Goal: Transaction & Acquisition: Subscribe to service/newsletter

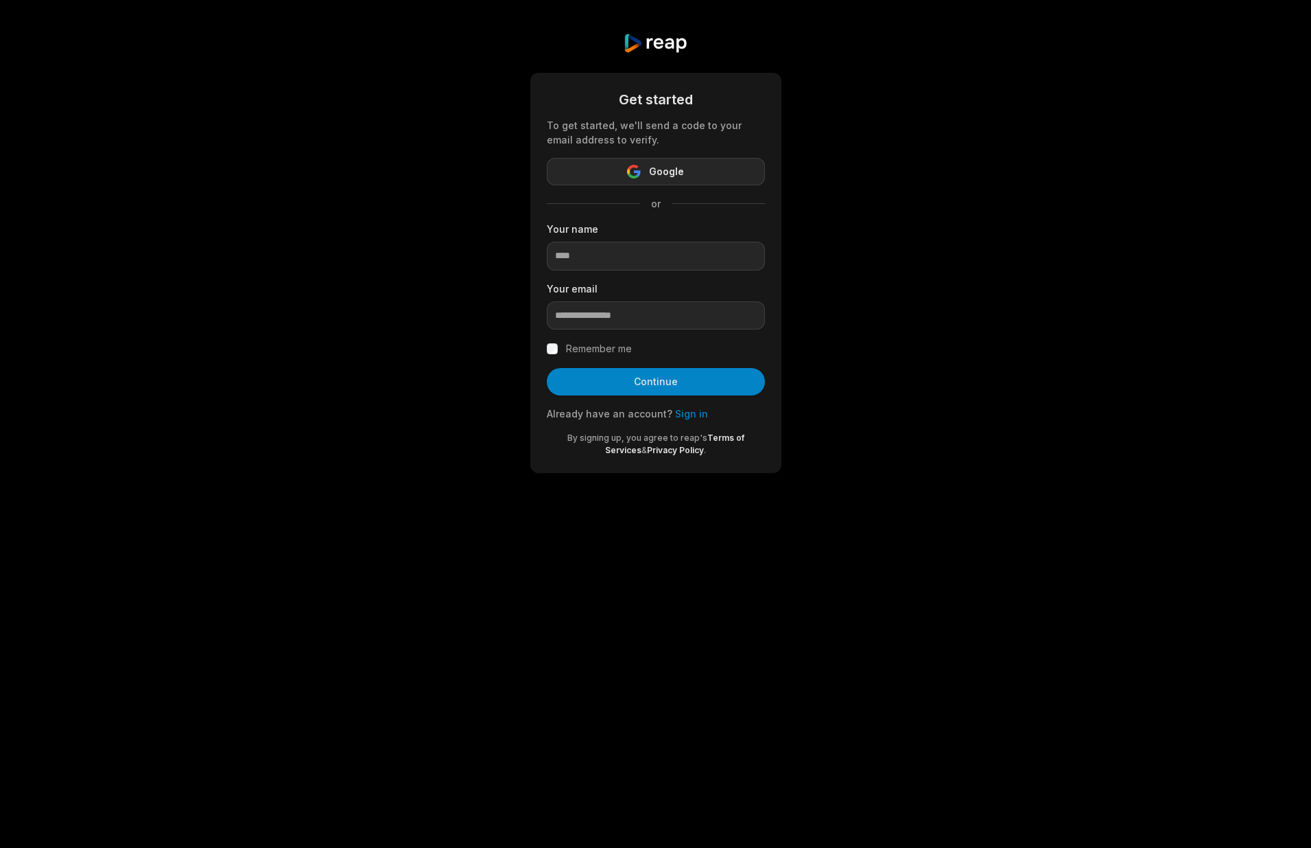
click at [624, 179] on button "Google" at bounding box center [656, 171] width 218 height 27
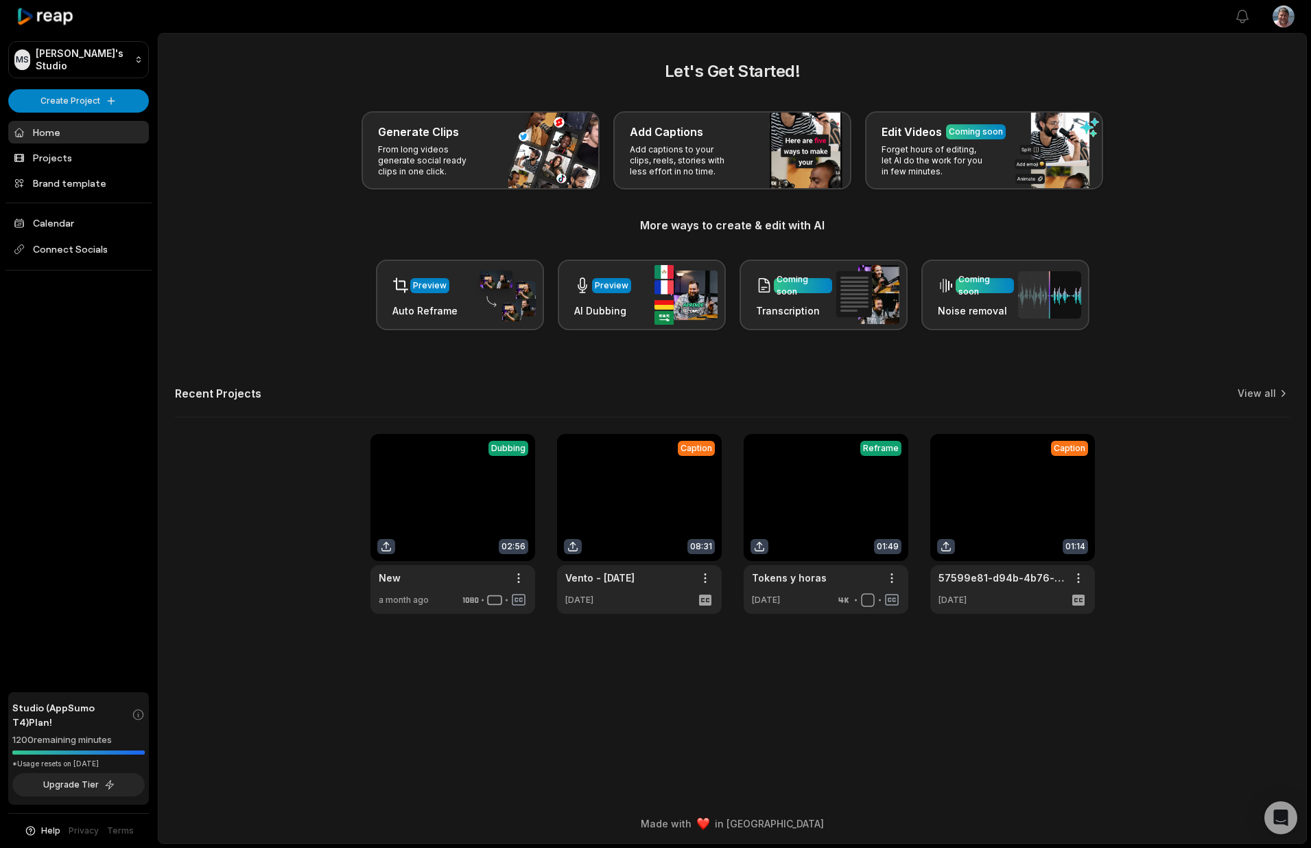
click at [1290, 23] on html "[PERSON_NAME] Studio Create Project Home Projects Brand template Calendar Conne…" at bounding box center [655, 424] width 1311 height 848
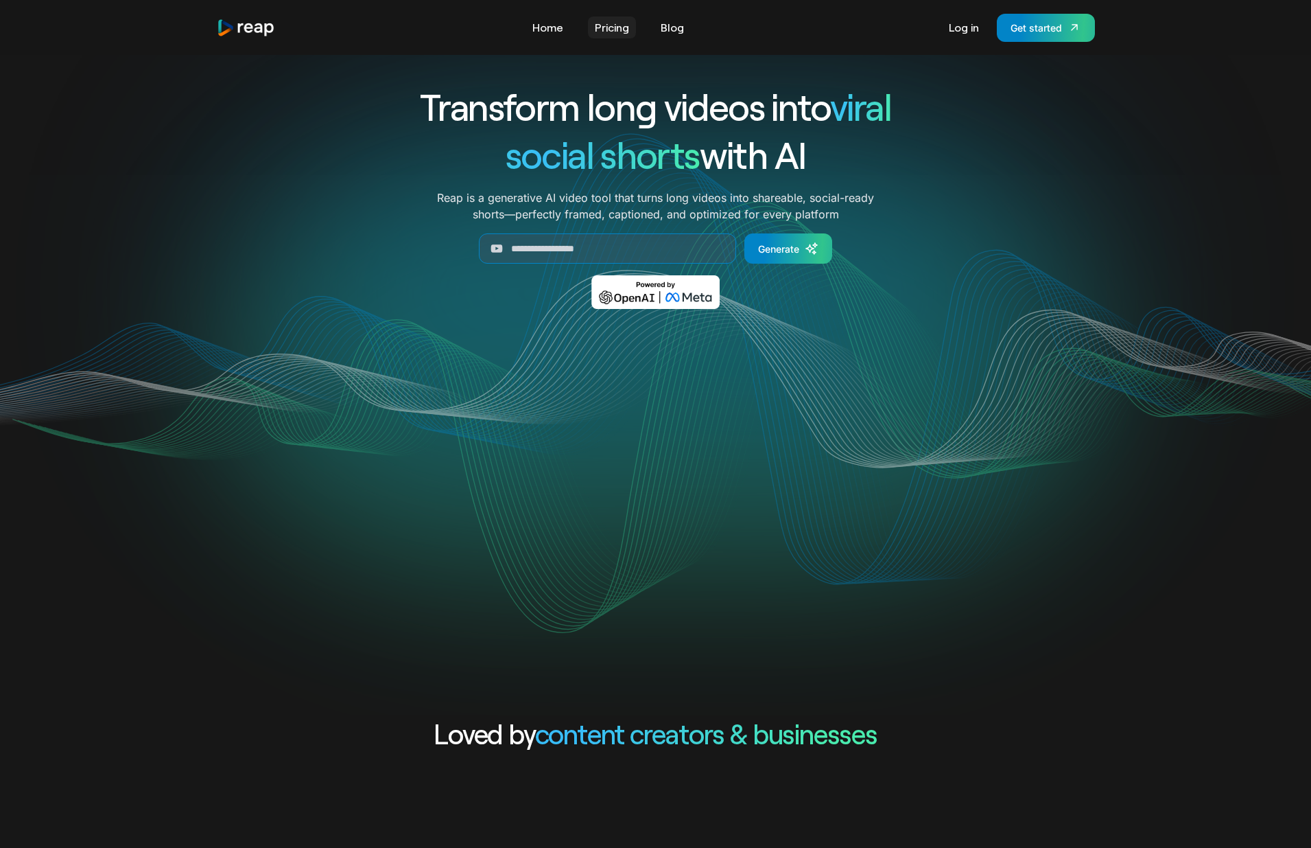
click at [611, 32] on link "Pricing" at bounding box center [612, 27] width 48 height 22
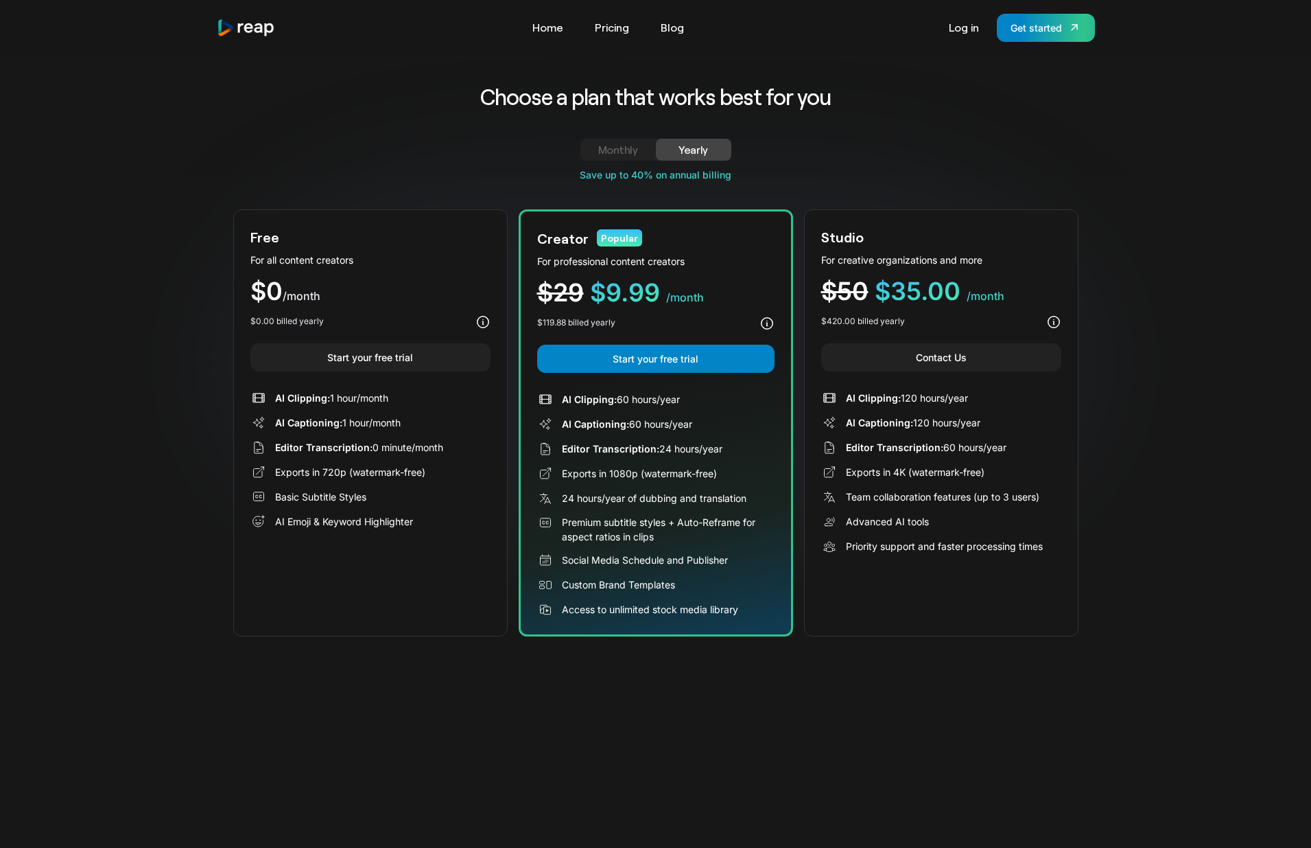
click at [1211, 296] on div "Choose a plan that works best for you Monthly Yearly Free Plan For all content …" at bounding box center [655, 363] width 1311 height 616
drag, startPoint x: 690, startPoint y: 425, endPoint x: 592, endPoint y: 403, distance: 100.0
click at [567, 399] on div "AI Clipping: 60 hours/year AI Captioning: 60 hours/year Editor Transcription: 2…" at bounding box center [655, 504] width 237 height 226
